Goal: Task Accomplishment & Management: Manage account settings

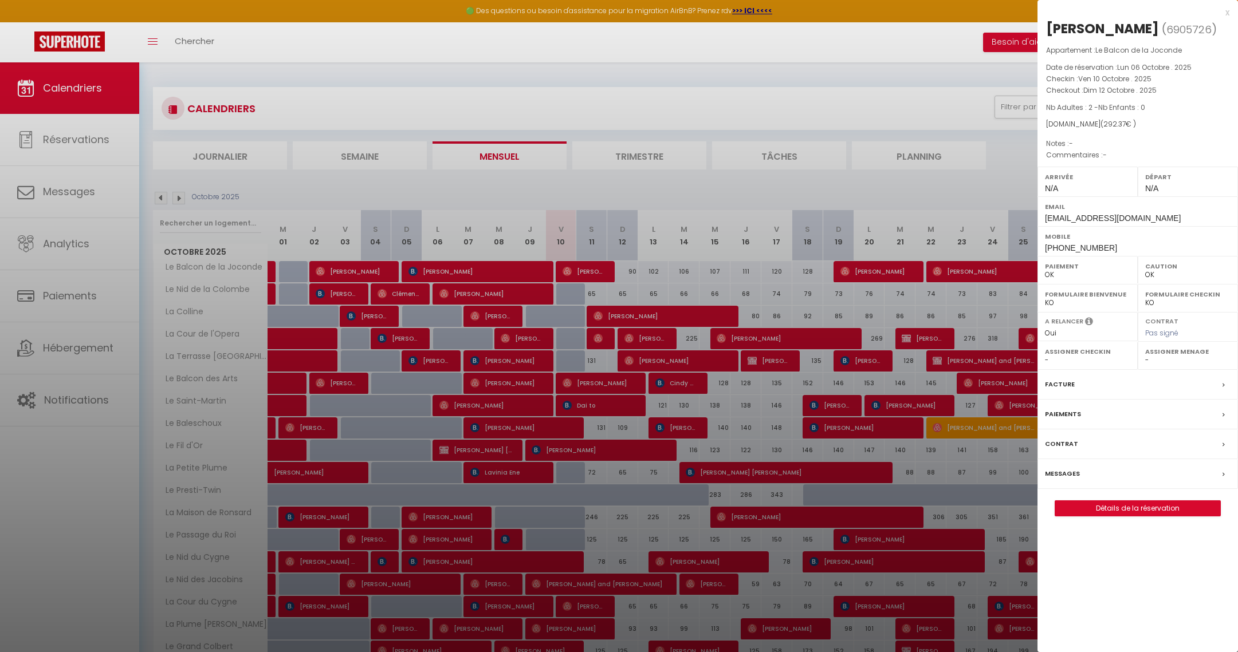
select select "0"
click at [585, 63] on div at bounding box center [619, 326] width 1238 height 652
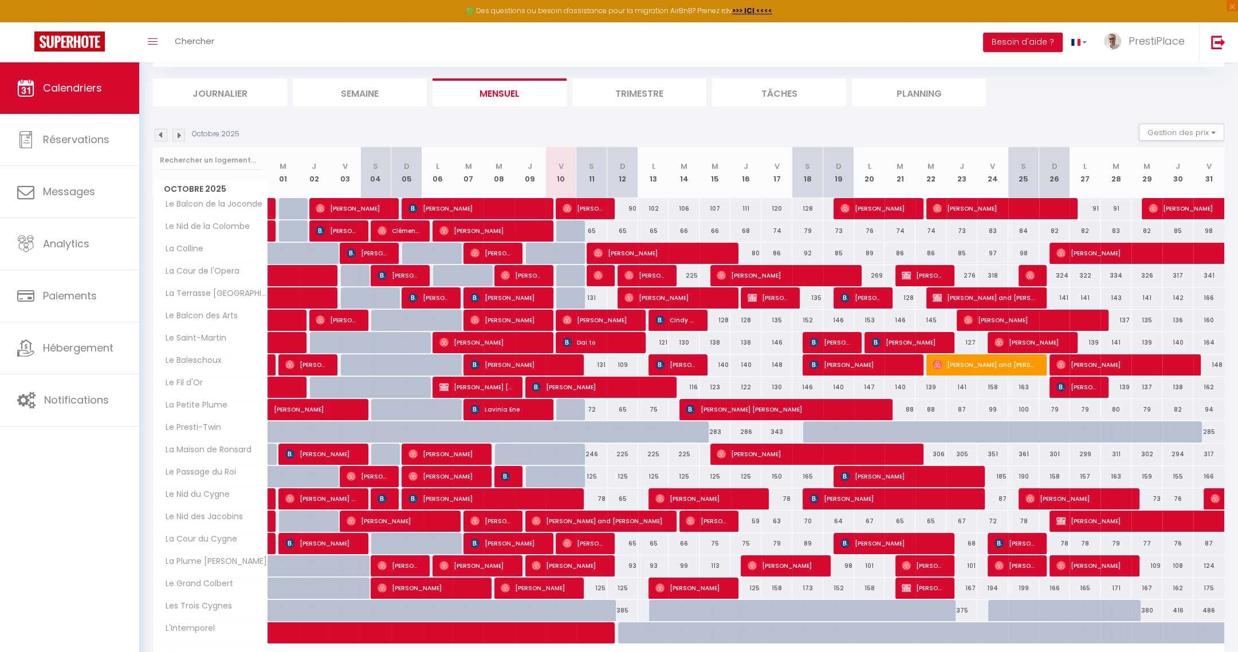
scroll to position [85, 0]
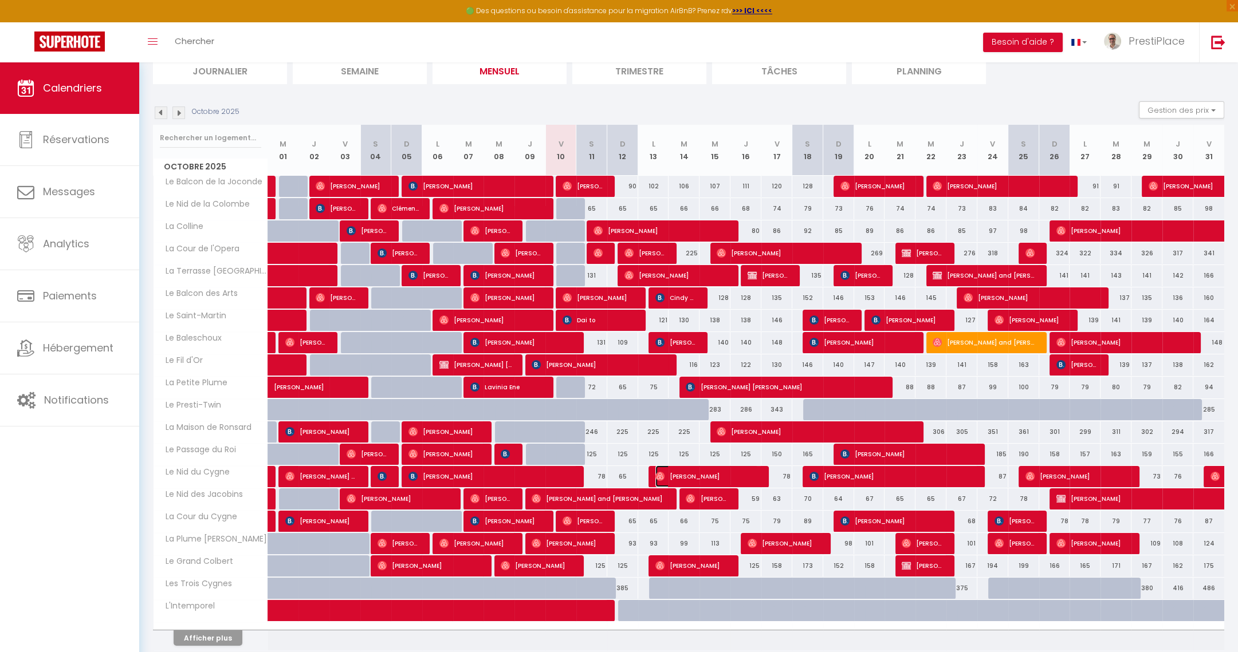
click at [709, 478] on span "[PERSON_NAME]" at bounding box center [706, 477] width 103 height 22
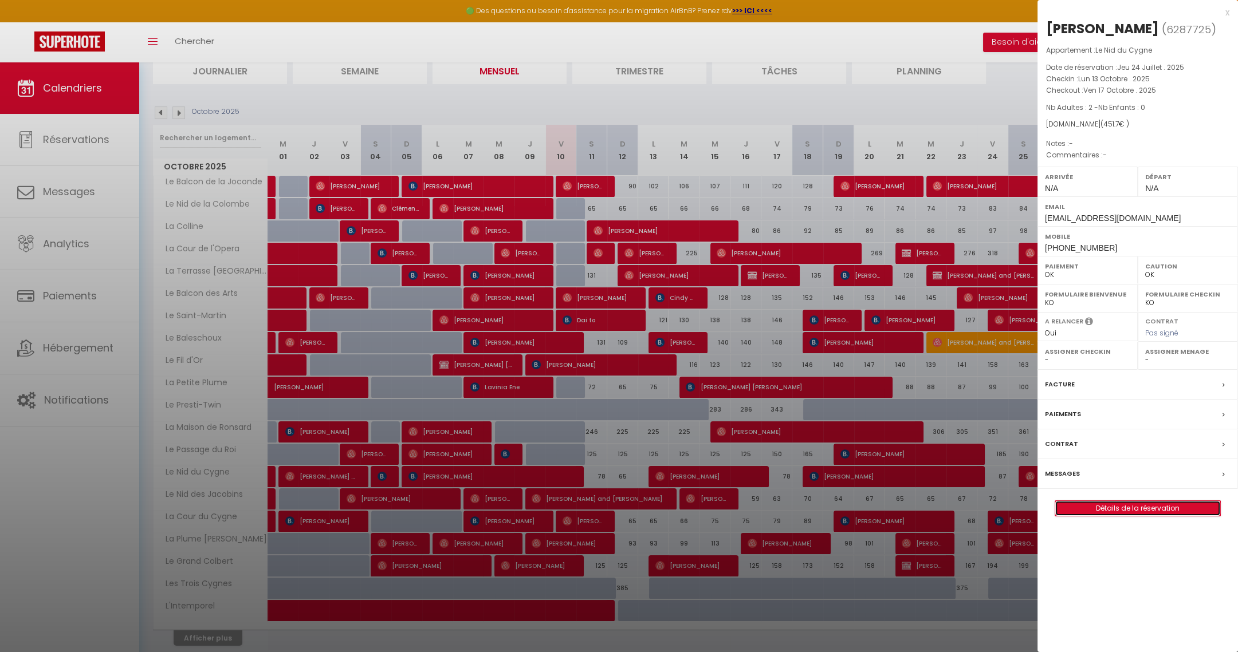
click at [1119, 510] on link "Détails de la réservation" at bounding box center [1137, 508] width 165 height 15
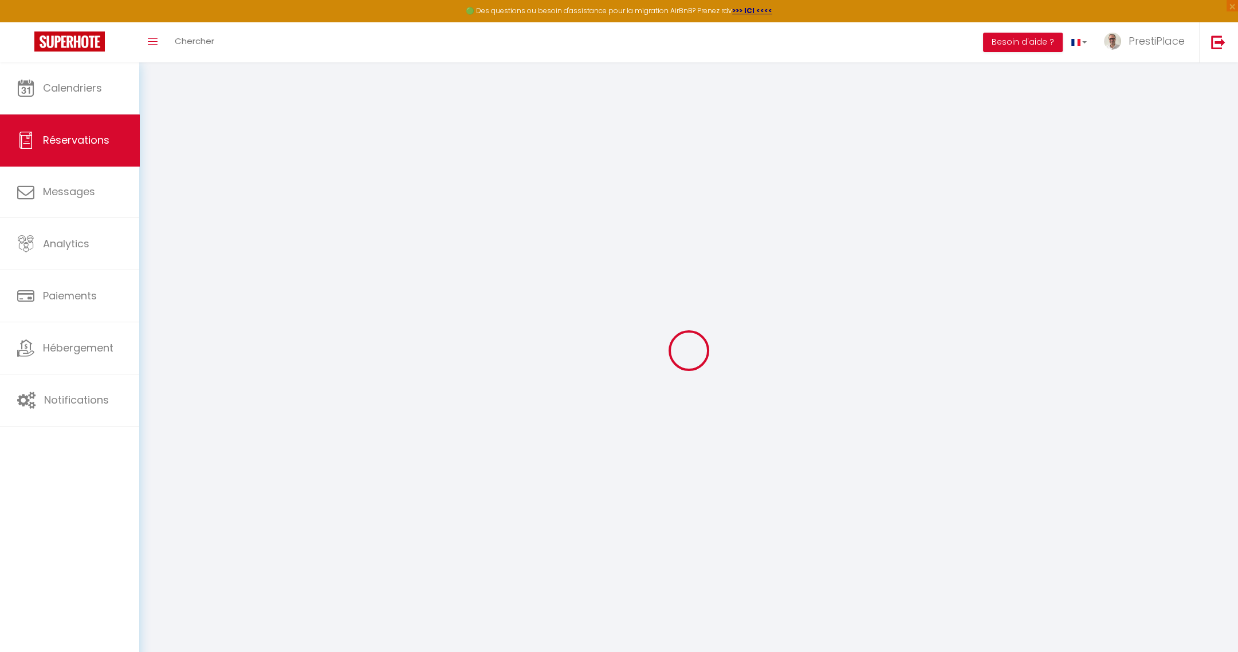
select select
checkbox input "false"
select select
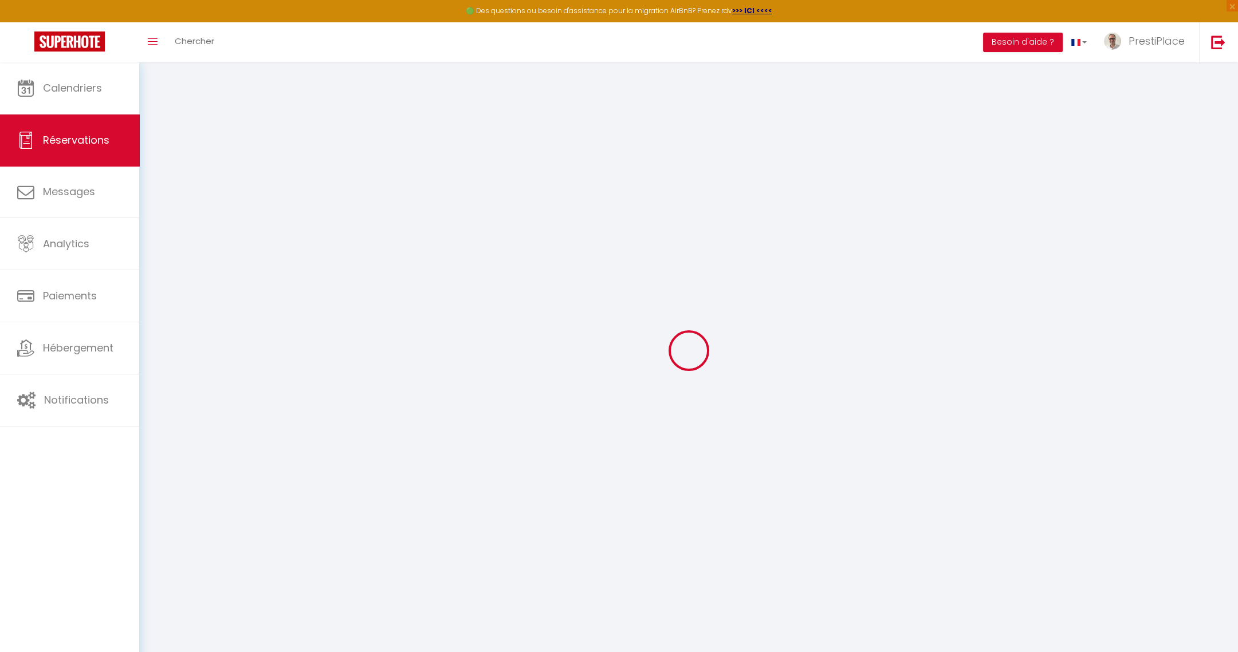
checkbox input "false"
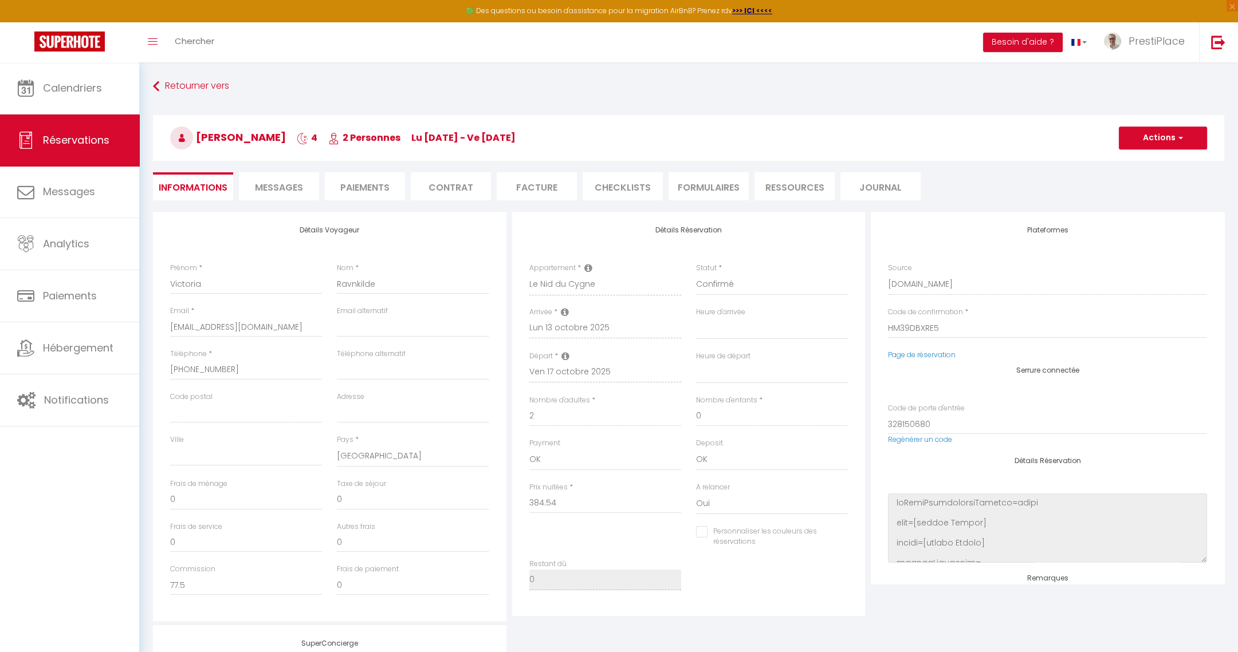
scroll to position [235, 0]
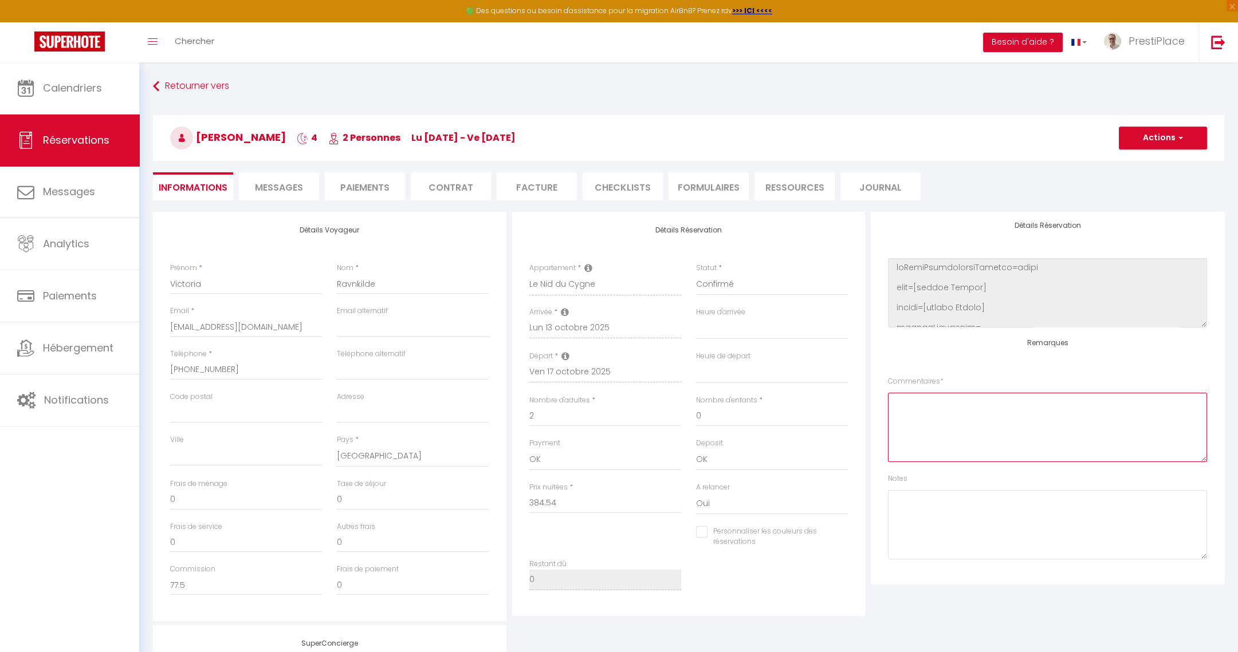
click at [1018, 415] on textarea at bounding box center [1047, 427] width 319 height 69
type textarea "Dépa"
type input "46"
type input "21.16"
select select
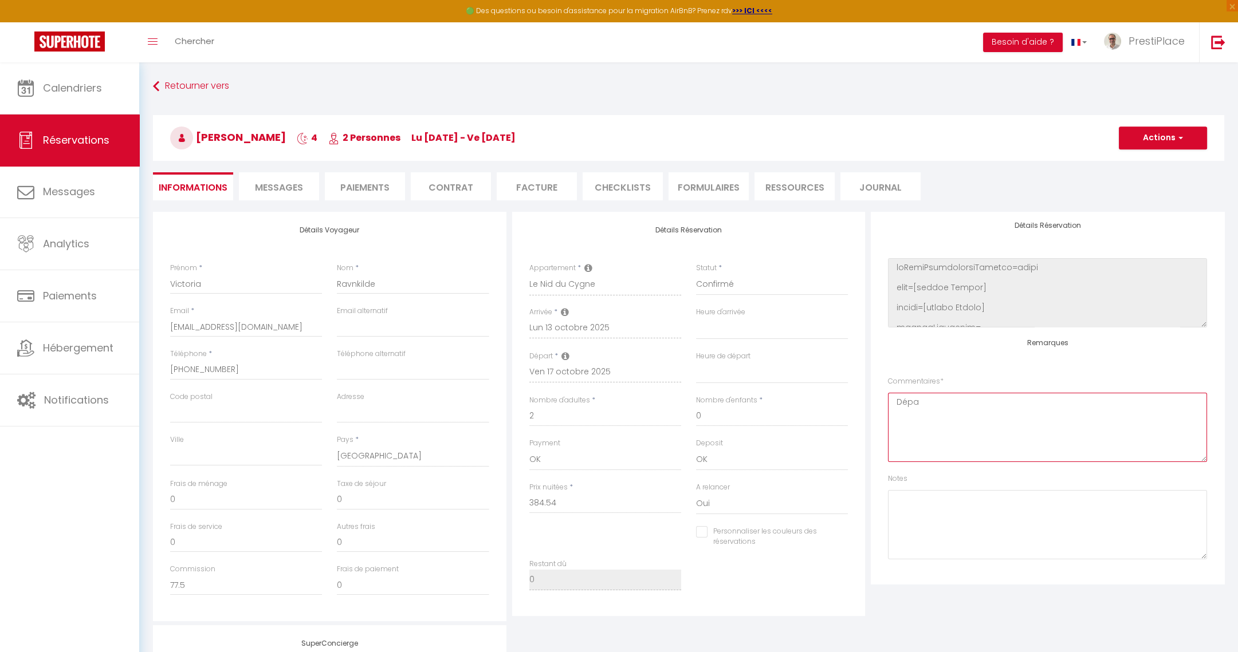
select select
checkbox input "false"
type textarea "Dépar"
checkbox input "false"
select select
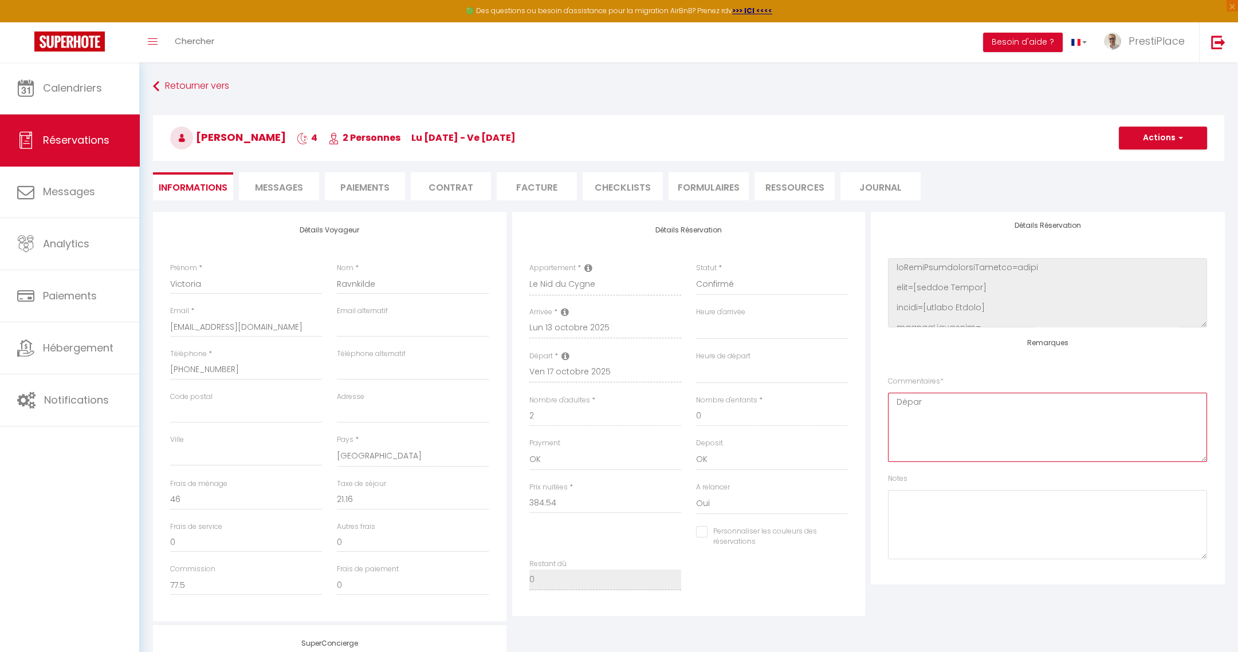
select select
type textarea "Départ midi le vendredi 17 octobre"
click at [1148, 135] on button "Actions" at bounding box center [1163, 138] width 88 height 23
click at [1143, 161] on link "Enregistrer" at bounding box center [1151, 163] width 91 height 15
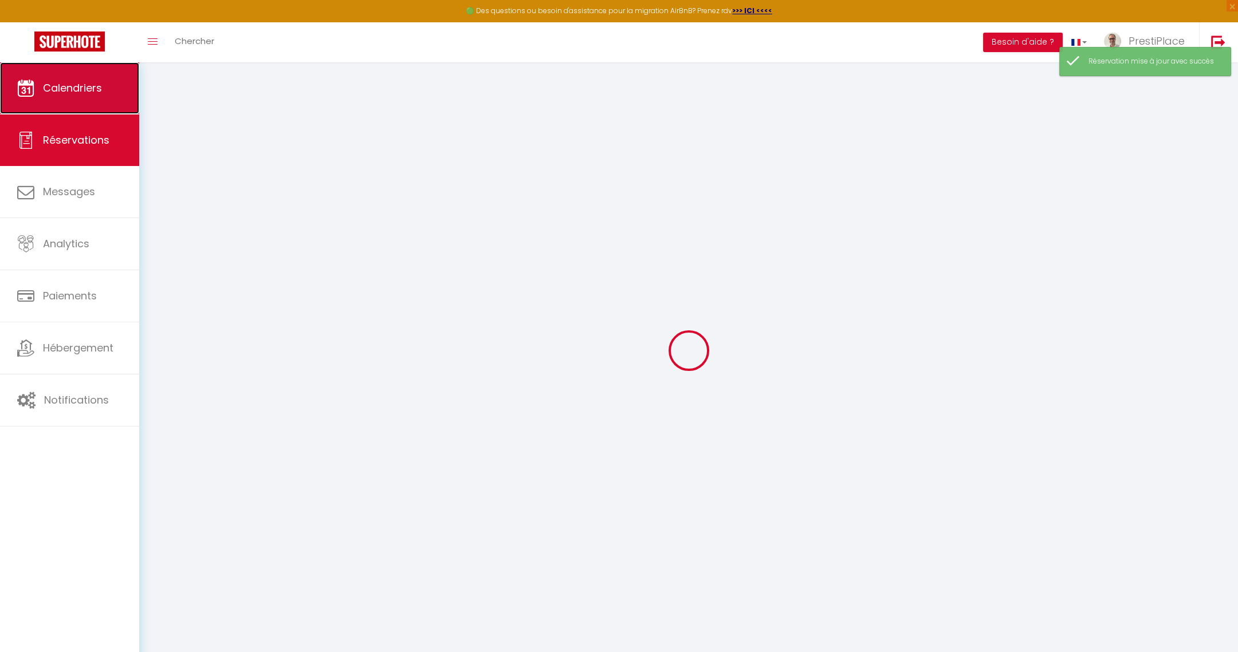
click at [48, 78] on link "Calendriers" at bounding box center [69, 88] width 139 height 52
